Goal: Check status: Check status

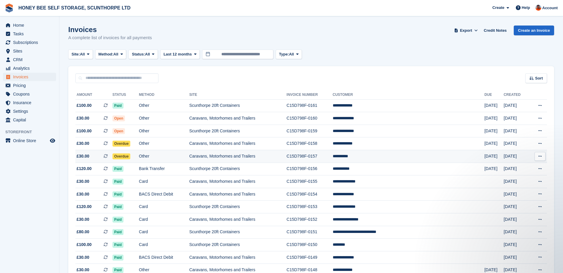
click at [130, 157] on span "Overdue" at bounding box center [121, 156] width 18 height 6
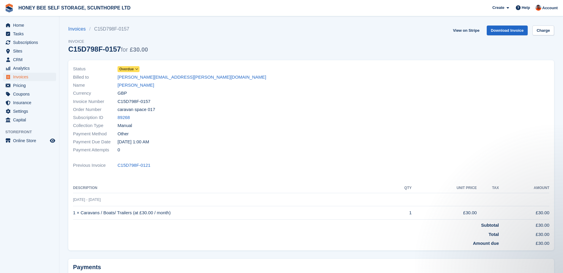
click at [134, 68] on span at bounding box center [136, 69] width 5 height 5
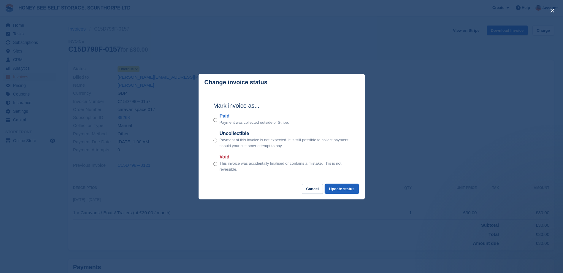
click at [341, 189] on button "Update status" at bounding box center [342, 189] width 34 height 10
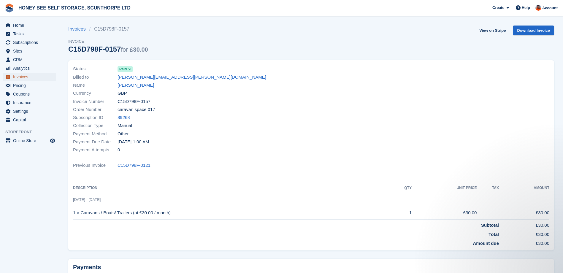
click at [23, 76] on span "Invoices" at bounding box center [31, 77] width 36 height 8
